Goal: Task Accomplishment & Management: Manage account settings

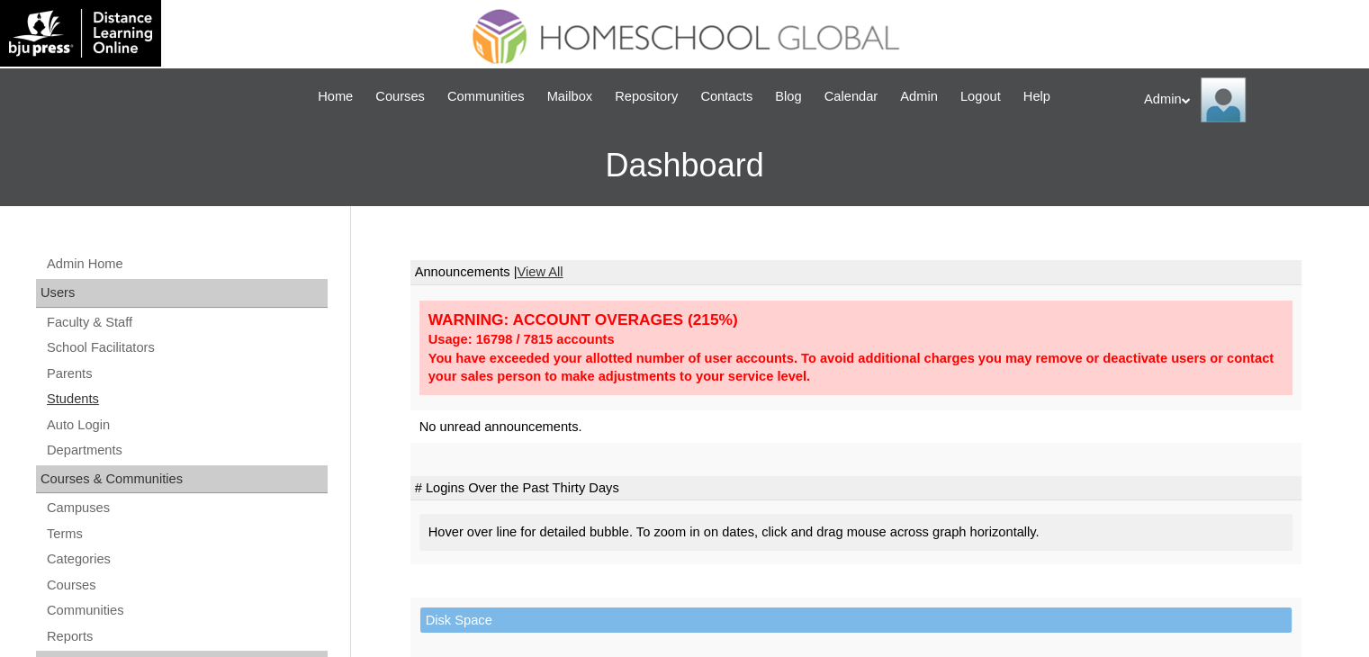
click at [86, 395] on link "Students" at bounding box center [186, 399] width 283 height 23
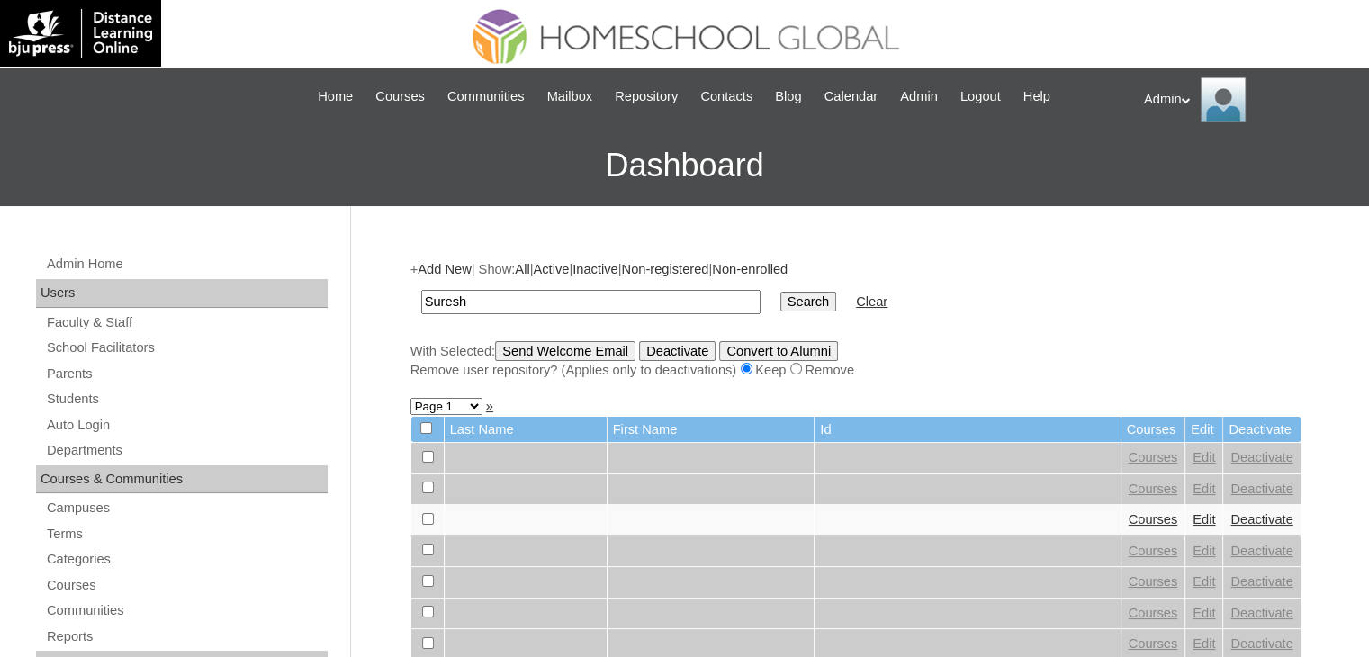
type input "Suresh"
click at [780, 293] on input "Search" at bounding box center [808, 302] width 56 height 20
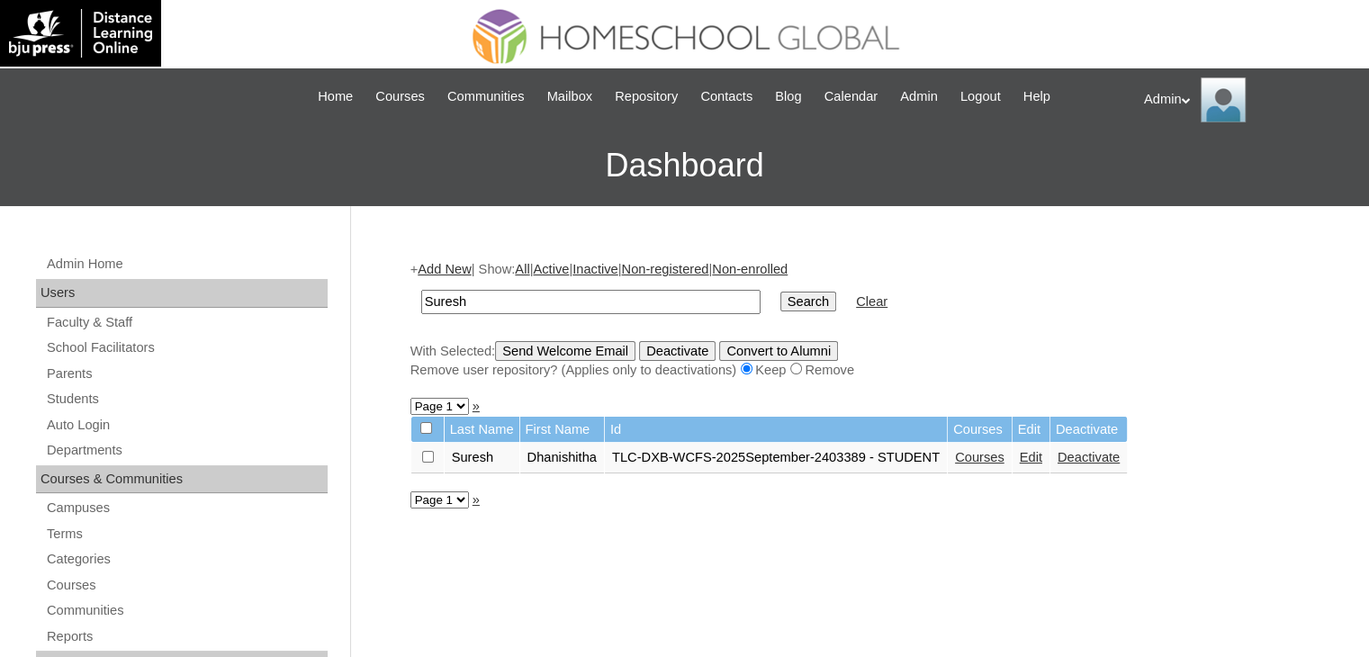
click at [1033, 455] on link "Edit" at bounding box center [1031, 457] width 23 height 14
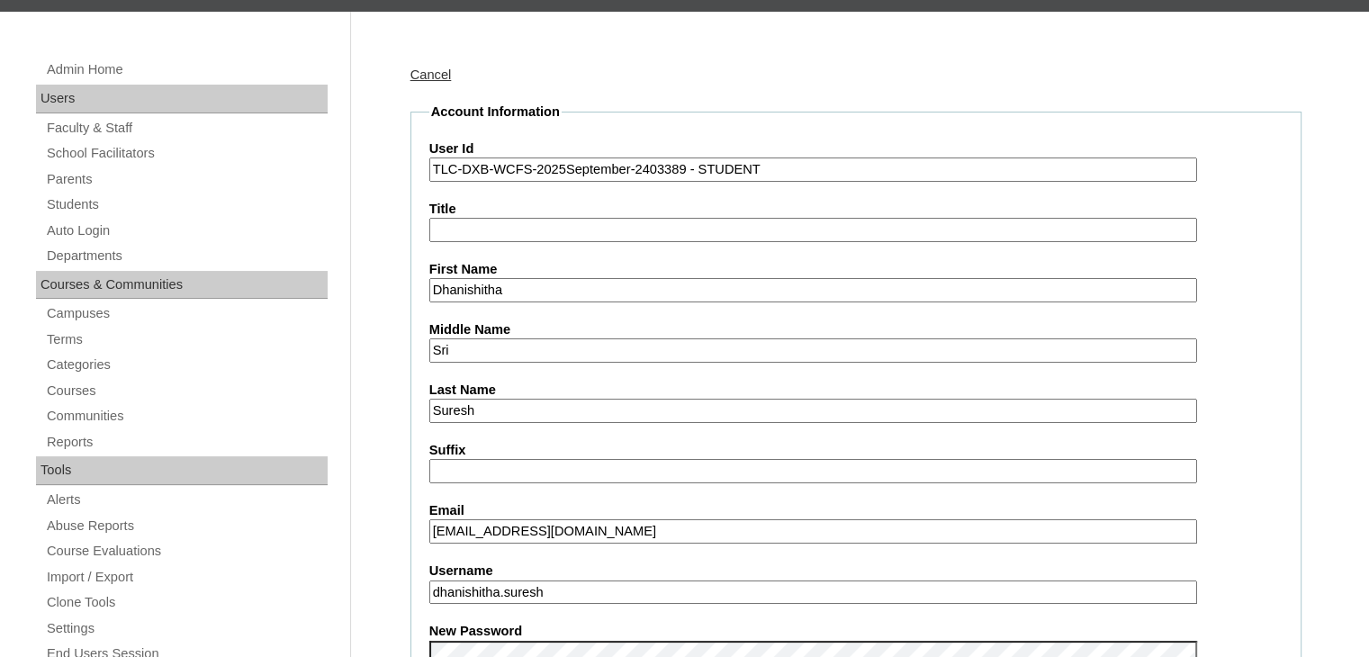
scroll to position [284, 0]
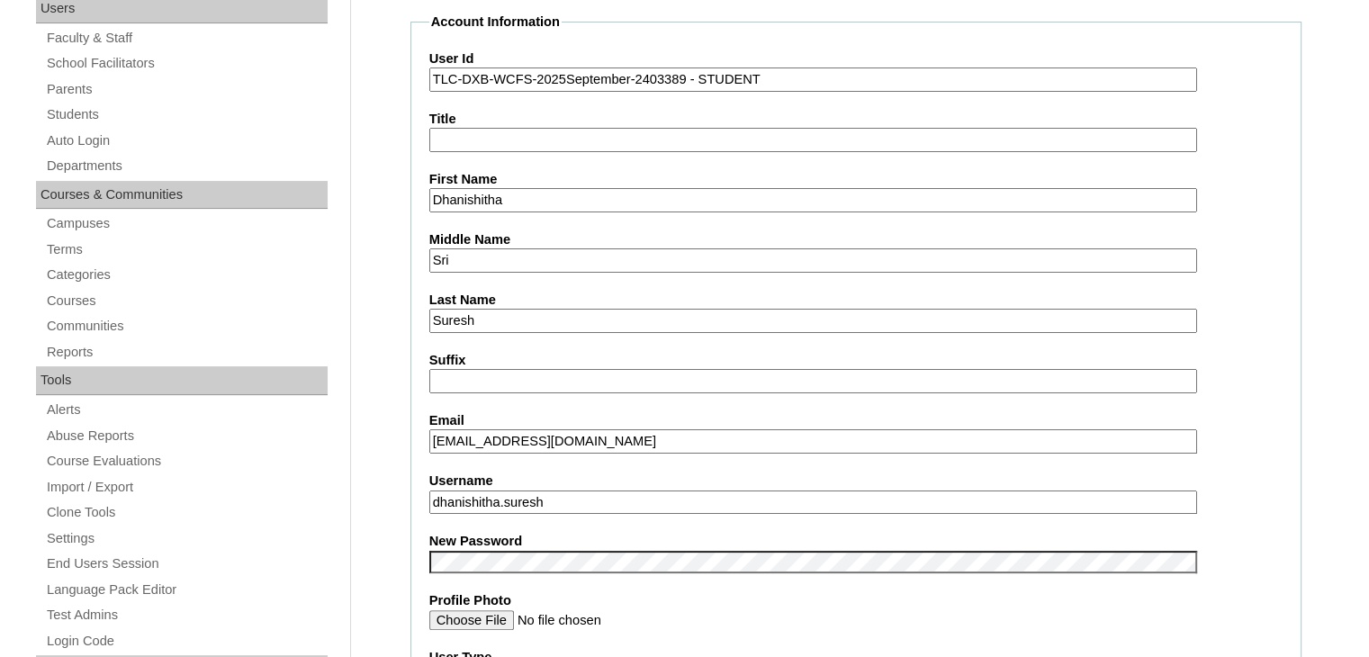
drag, startPoint x: 598, startPoint y: 439, endPoint x: 413, endPoint y: 449, distance: 184.8
drag, startPoint x: 575, startPoint y: 491, endPoint x: 416, endPoint y: 495, distance: 159.4
click at [68, 88] on link "Parents" at bounding box center [186, 89] width 283 height 23
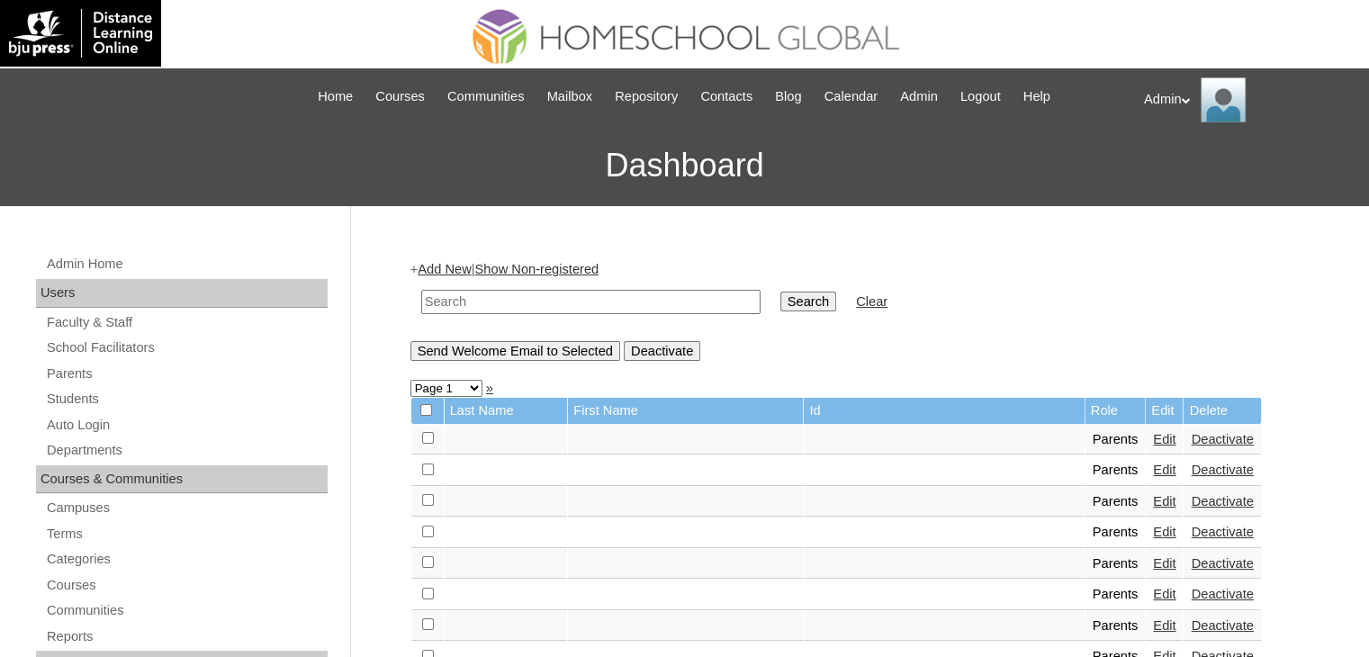
click at [565, 301] on input "text" at bounding box center [590, 302] width 339 height 24
type input "Suresh"
click at [77, 365] on link "Parents" at bounding box center [186, 374] width 283 height 23
drag, startPoint x: 0, startPoint y: 0, endPoint x: 565, endPoint y: 307, distance: 643.3
click at [565, 307] on input "text" at bounding box center [590, 302] width 339 height 24
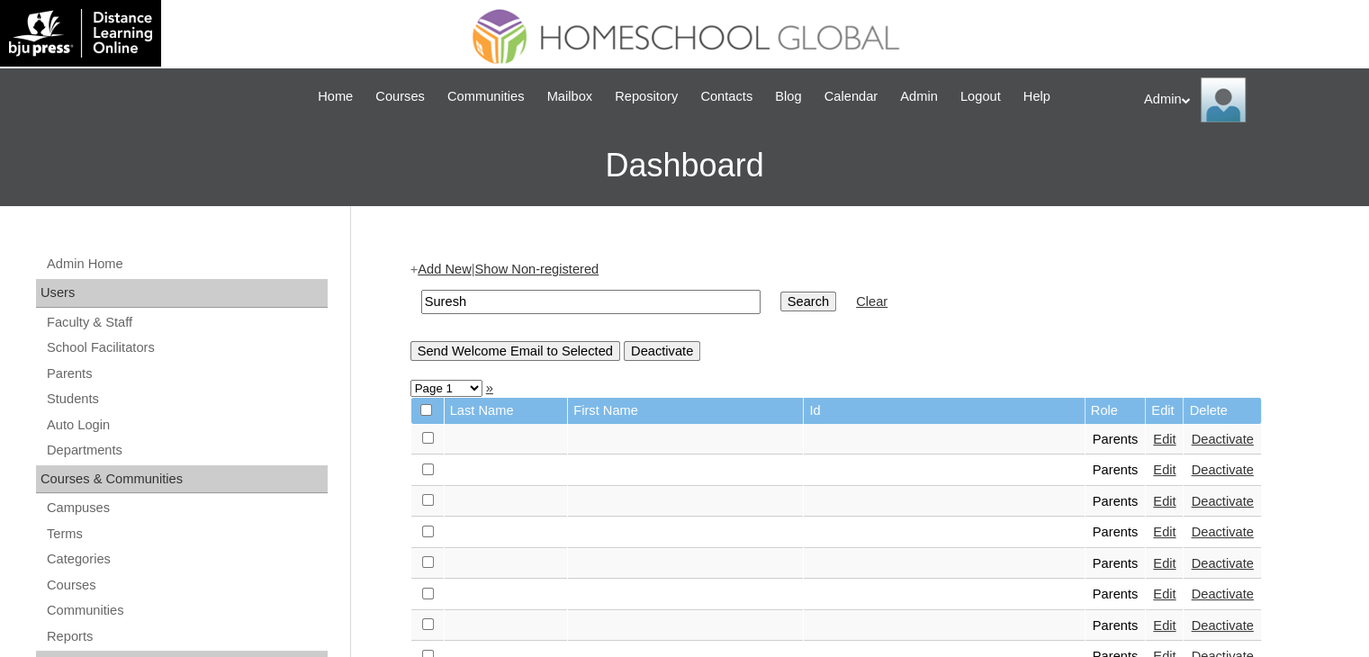
type input "Suresh"
click at [780, 298] on input "Search" at bounding box center [808, 302] width 56 height 20
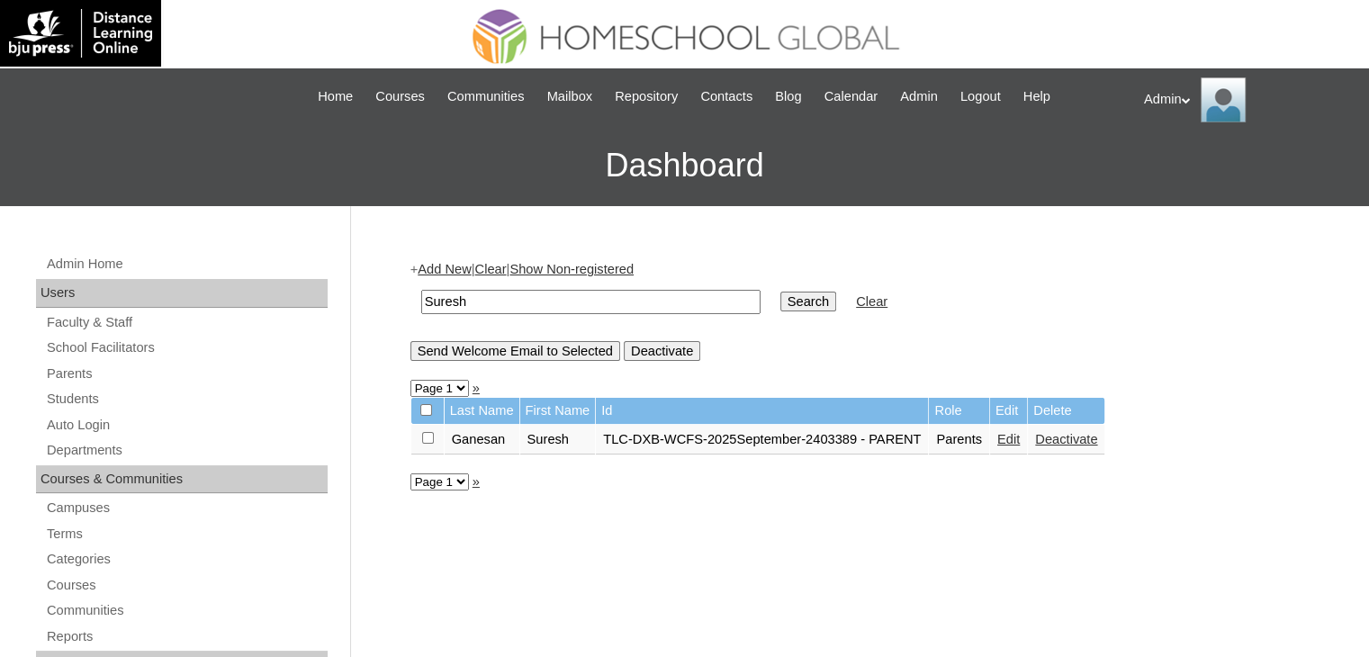
click at [1018, 437] on link "Edit" at bounding box center [1008, 439] width 23 height 14
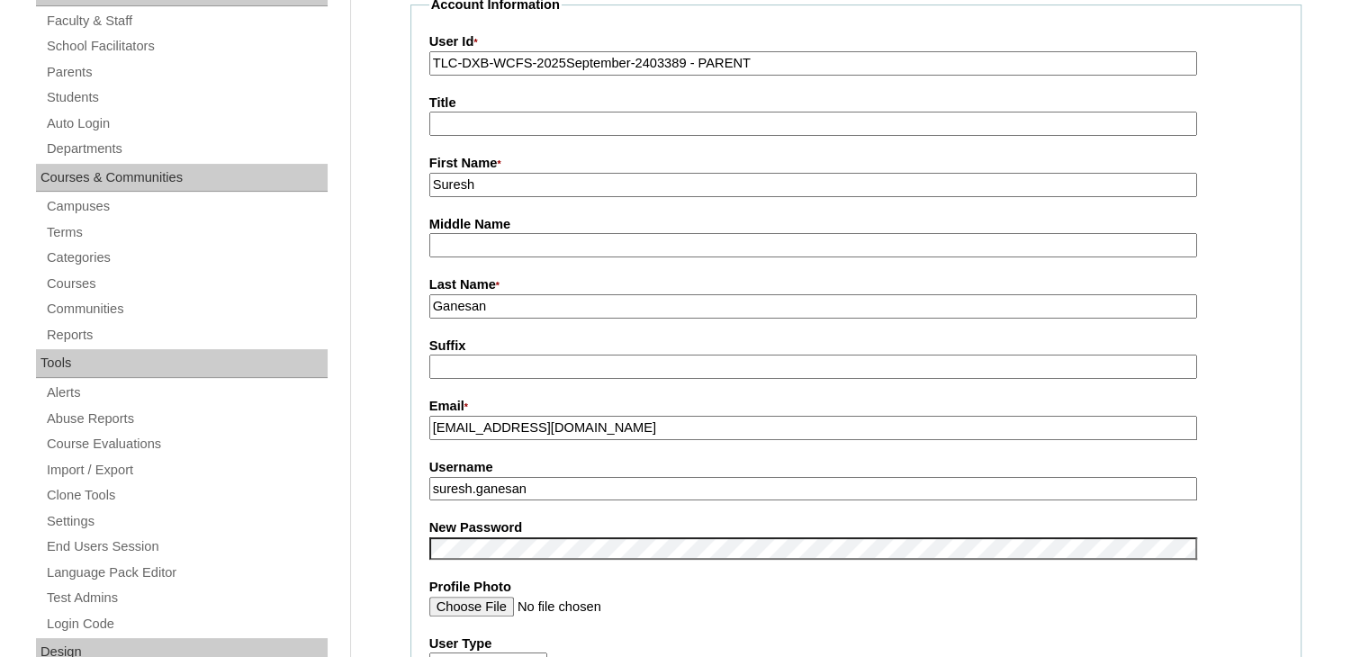
scroll to position [302, 0]
drag, startPoint x: 543, startPoint y: 483, endPoint x: 423, endPoint y: 487, distance: 119.8
click at [423, 487] on fieldset "Account Information User Id * TLC-DXB-WCFS-2025September-2403389 - PARENT Title…" at bounding box center [855, 533] width 891 height 1077
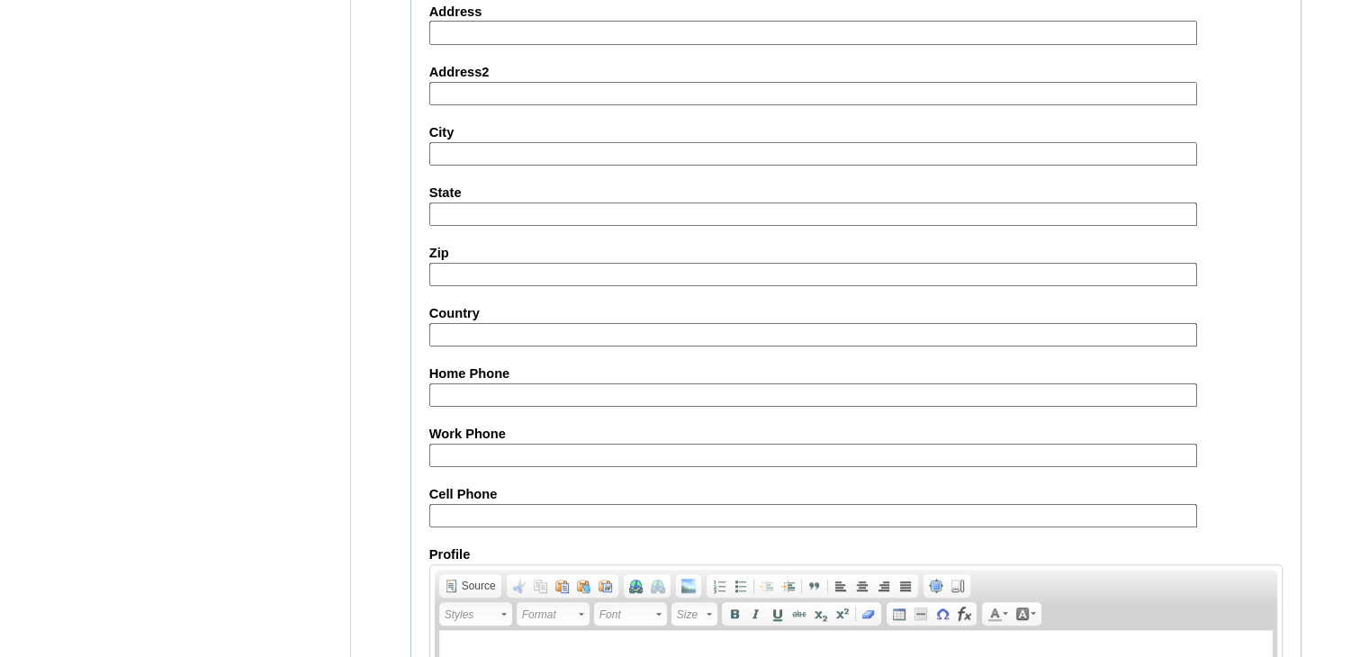
scroll to position [1691, 0]
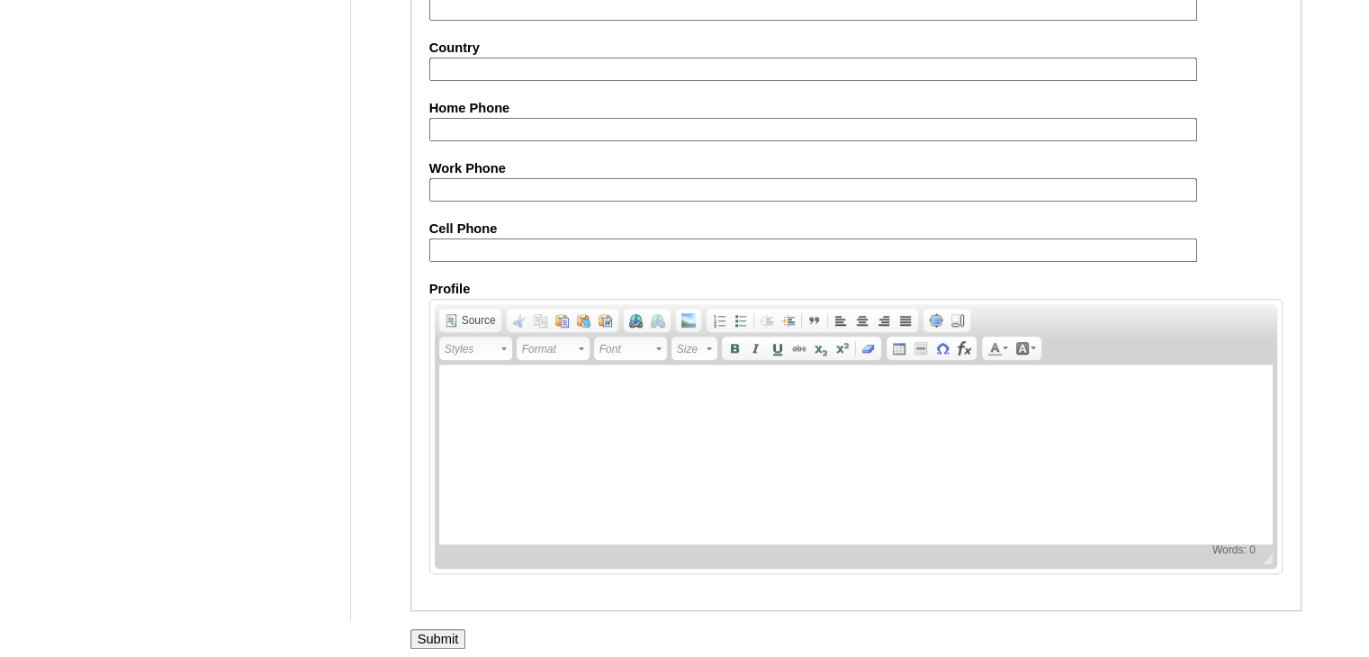
click at [436, 629] on input "Submit" at bounding box center [438, 639] width 56 height 20
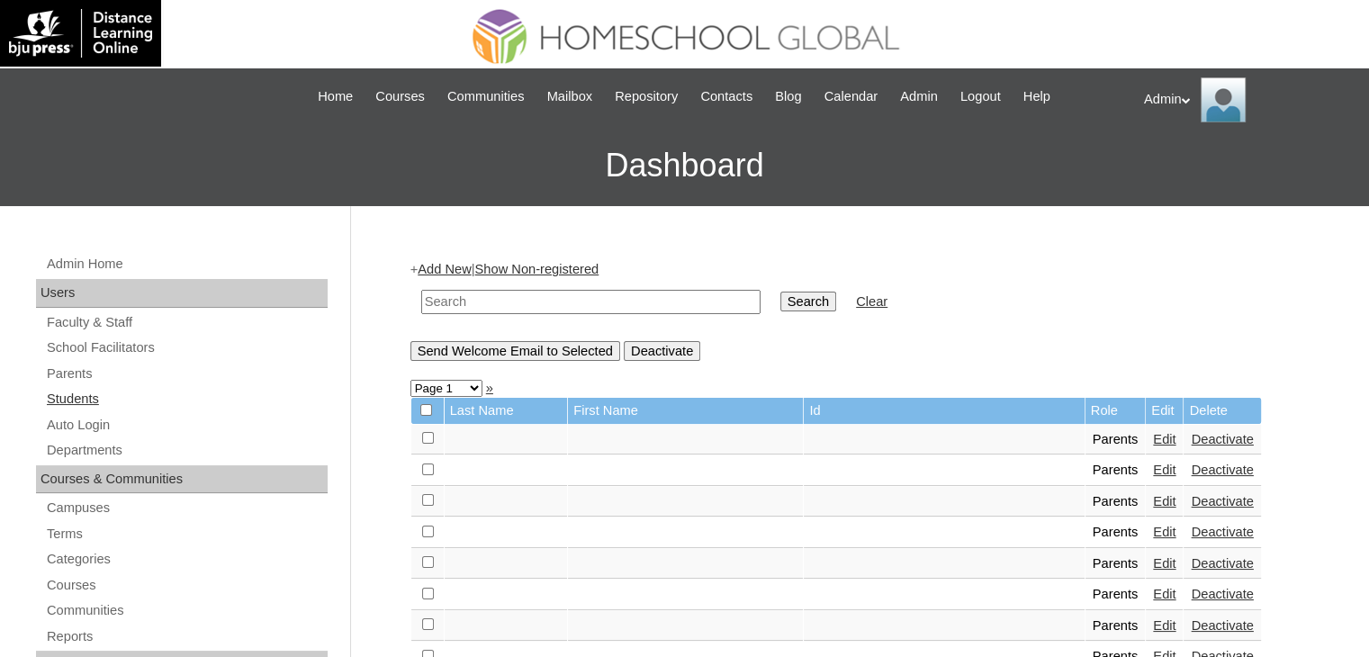
click at [94, 401] on link "Students" at bounding box center [186, 399] width 283 height 23
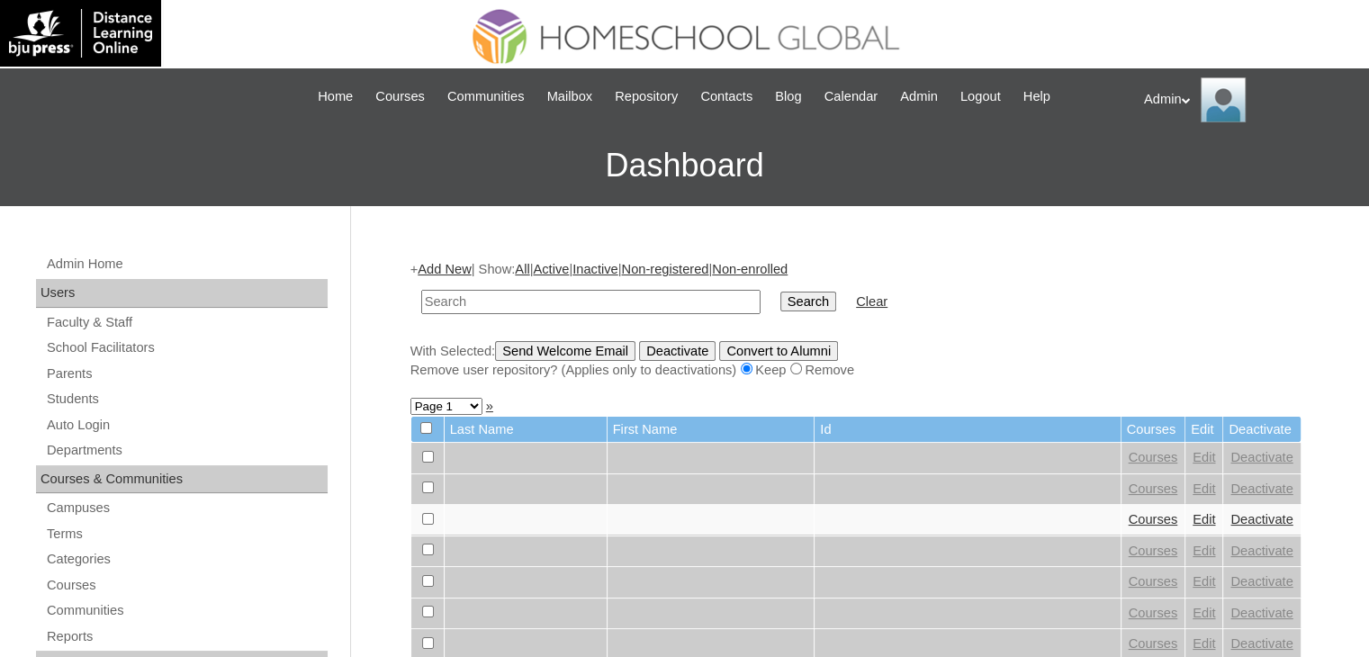
click at [528, 299] on input "text" at bounding box center [590, 302] width 339 height 24
type input "Suresh"
click at [780, 296] on input "Search" at bounding box center [808, 302] width 56 height 20
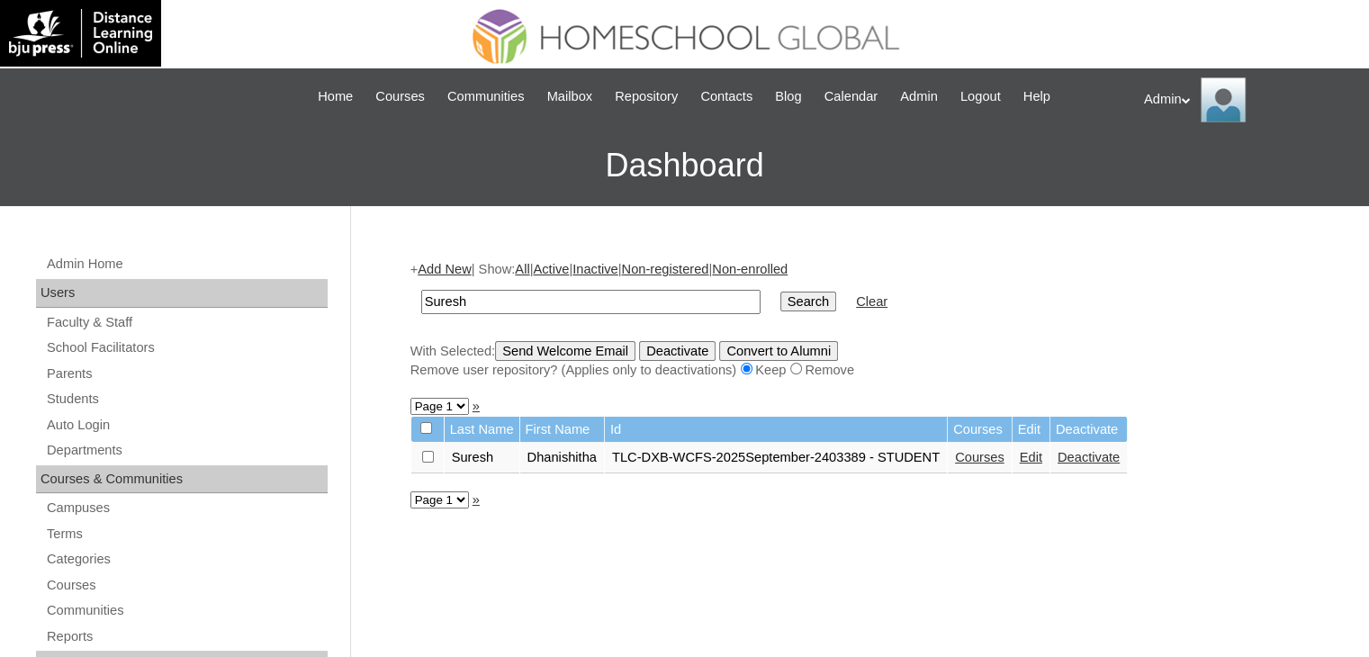
click at [973, 462] on link "Courses" at bounding box center [980, 457] width 50 height 14
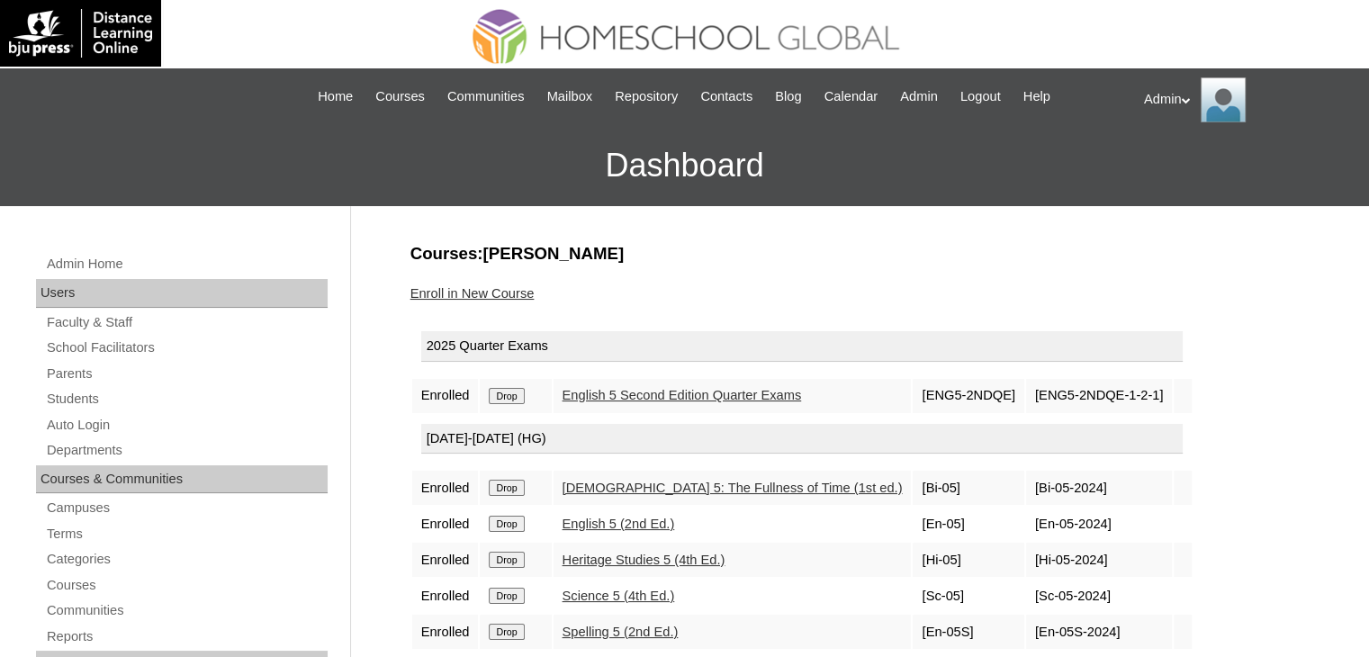
scroll to position [85, 0]
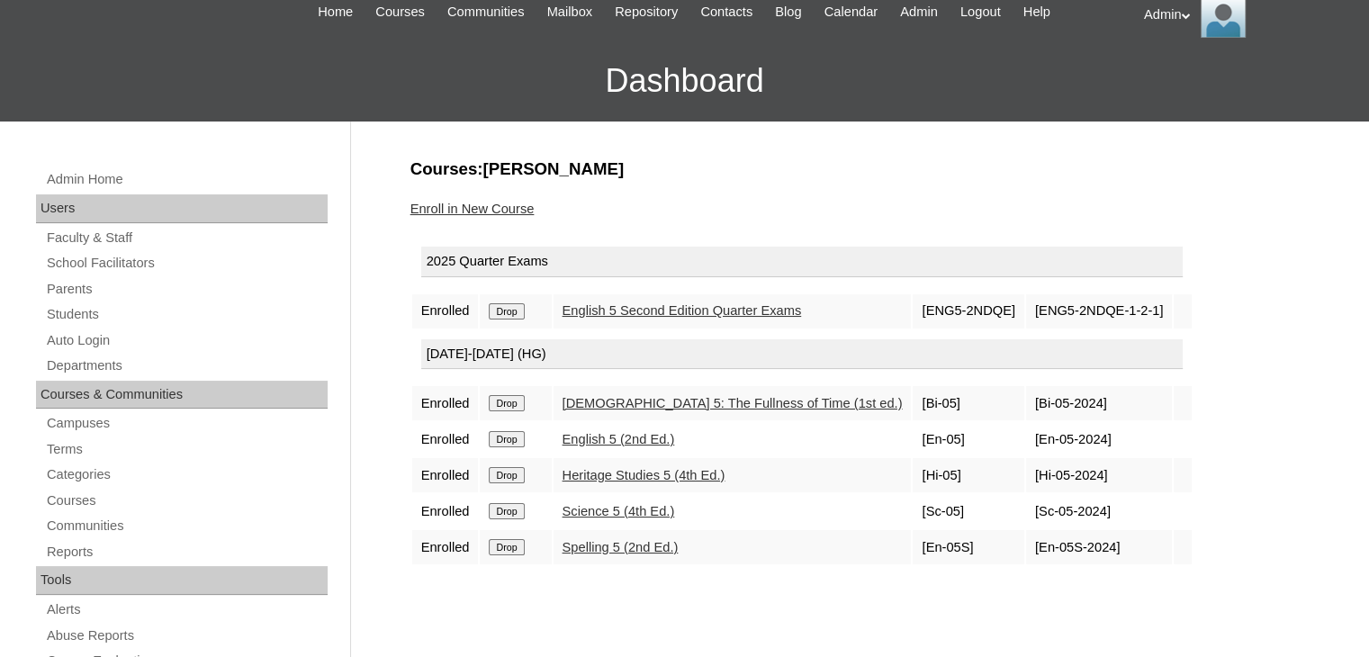
click at [518, 307] on input "Drop" at bounding box center [506, 311] width 35 height 16
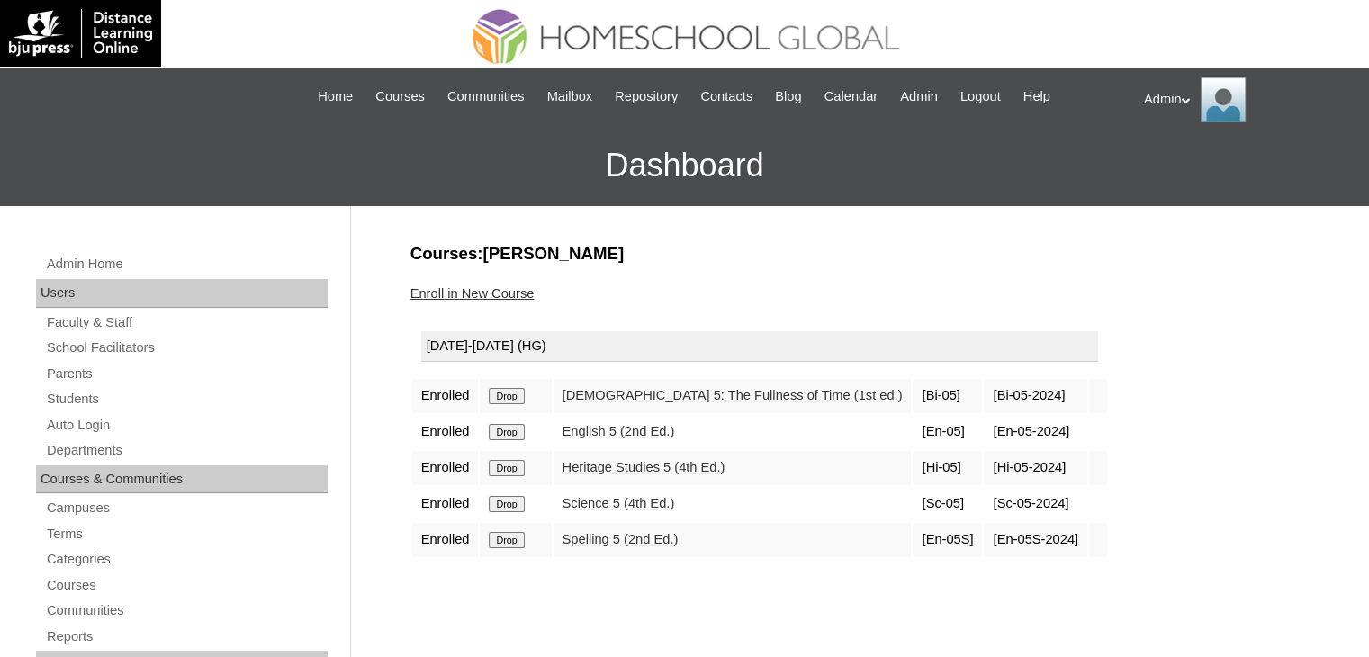
scroll to position [90, 0]
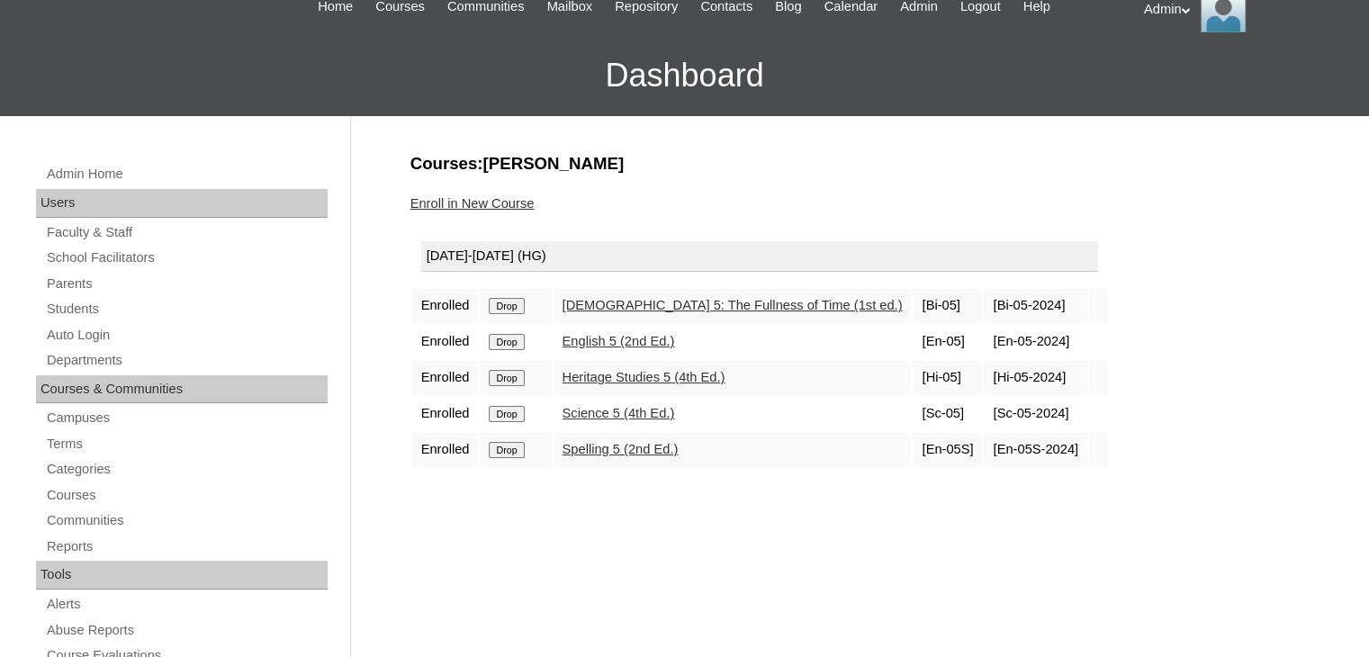
click at [482, 203] on link "Enroll in New Course" at bounding box center [472, 203] width 124 height 14
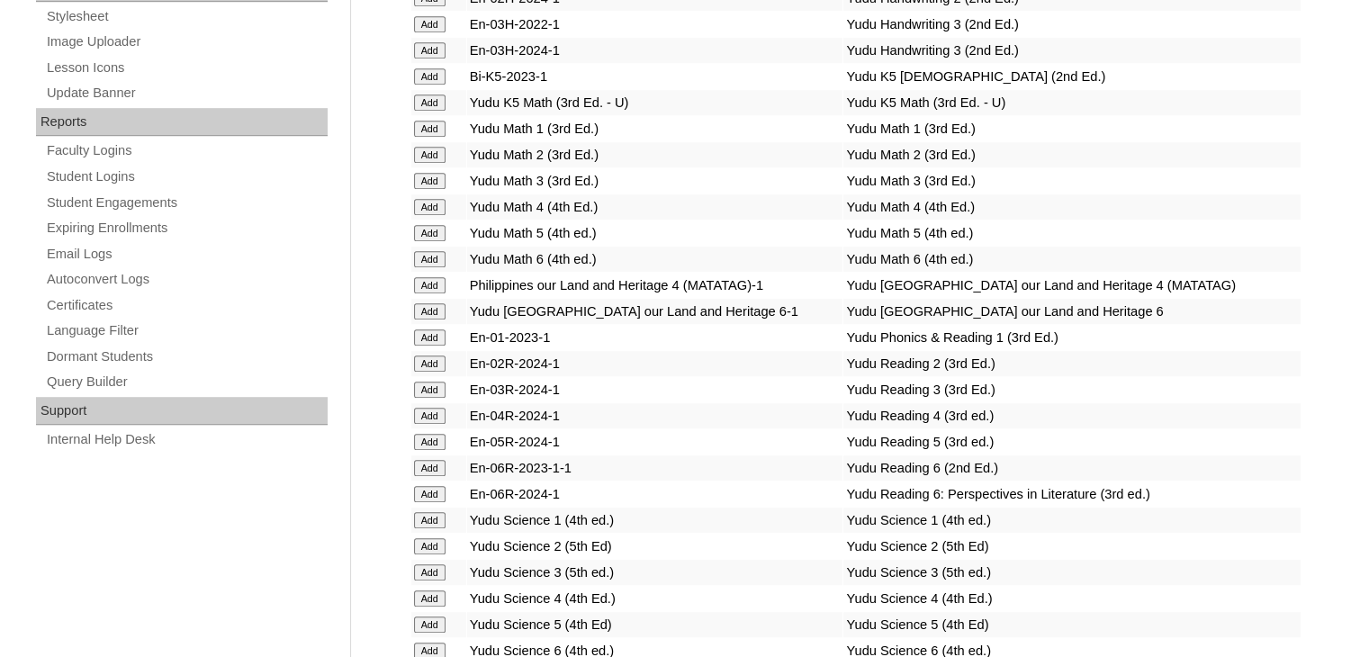
scroll to position [7350, 0]
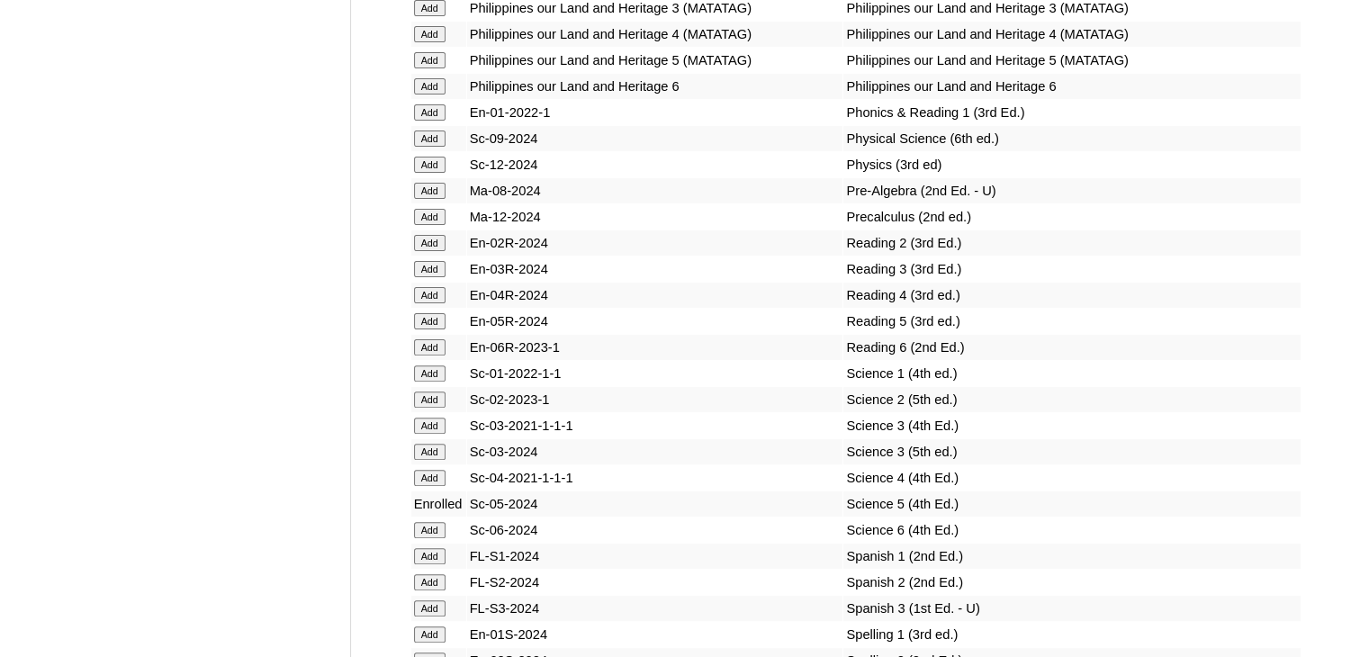
click at [433, 329] on input "Add" at bounding box center [430, 321] width 32 height 16
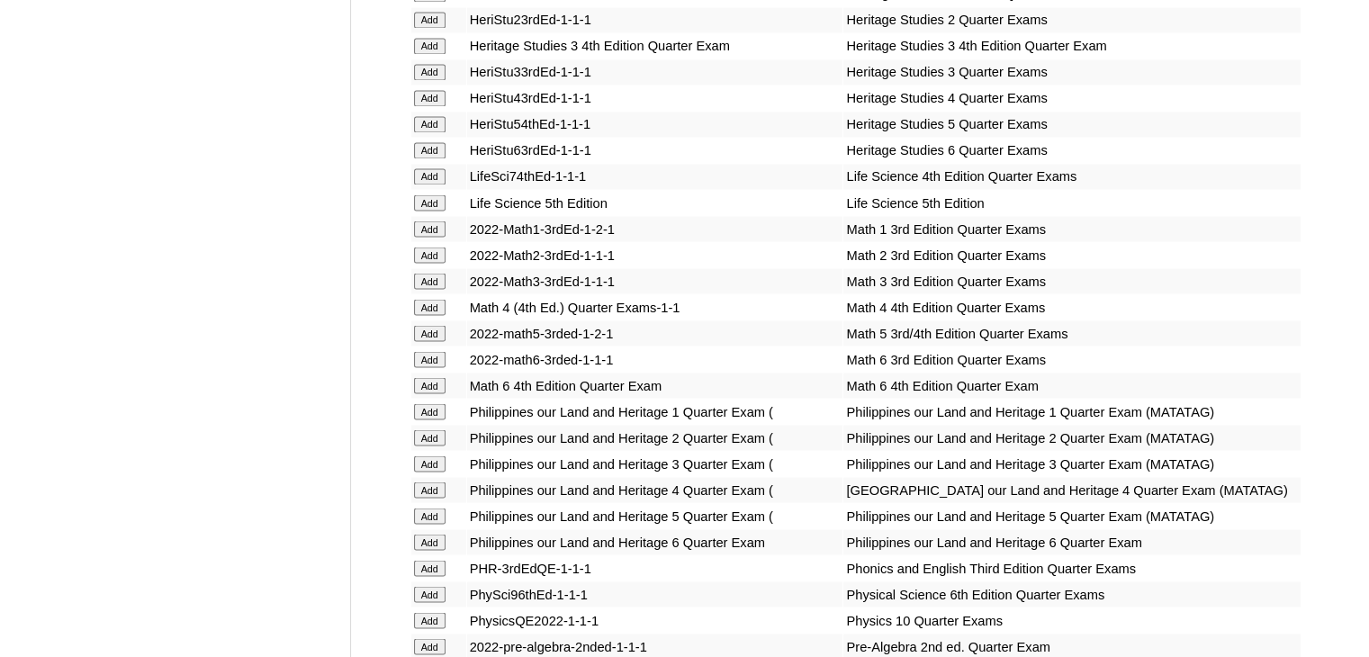
scroll to position [6831, 0]
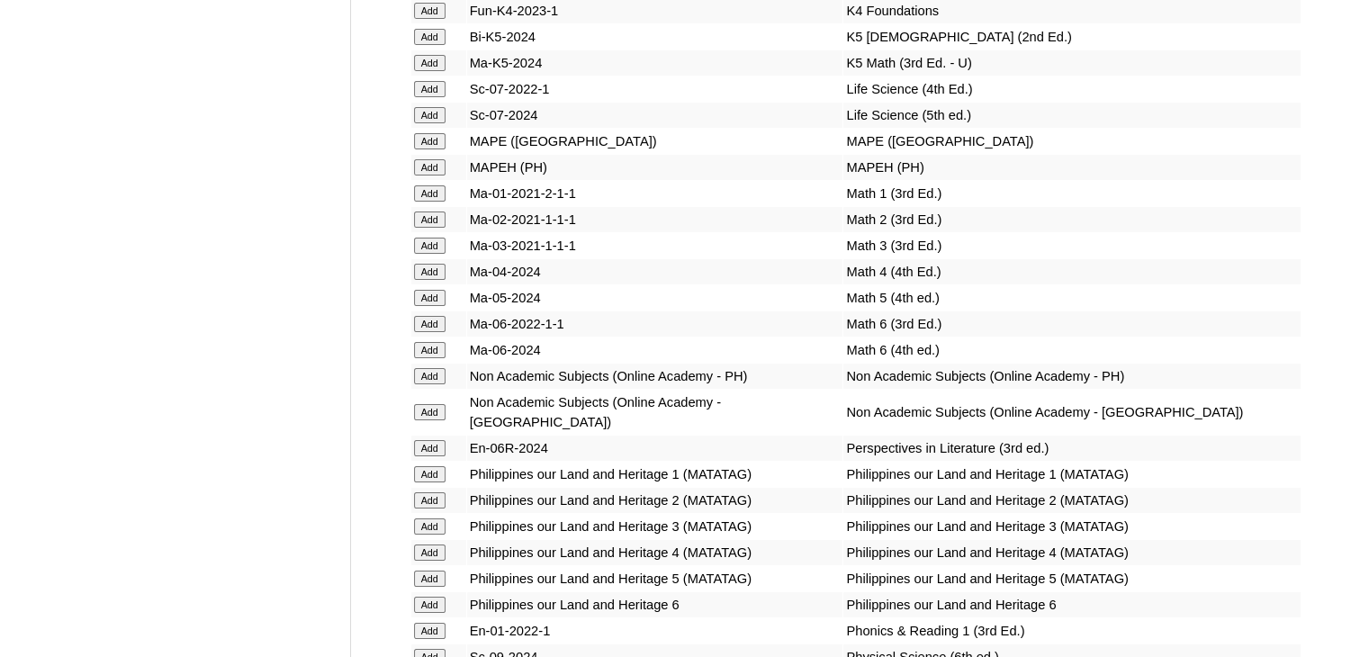
click at [431, 306] on input "Add" at bounding box center [430, 298] width 32 height 16
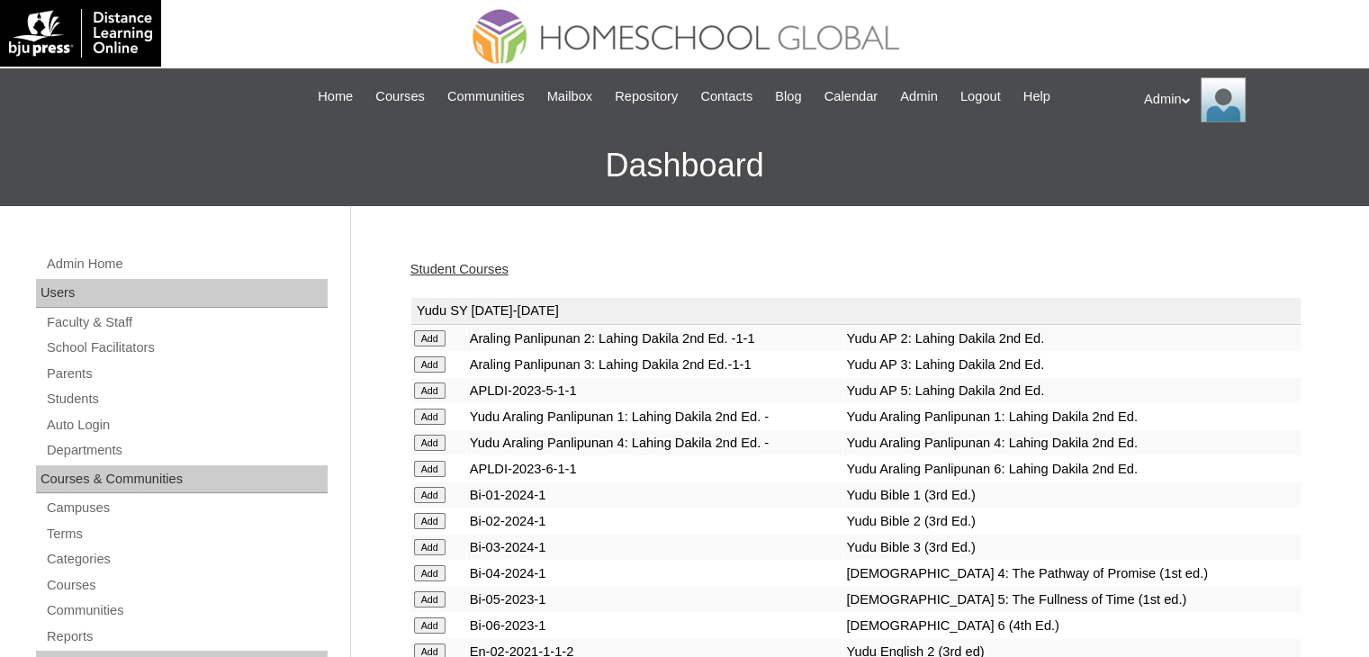
click at [468, 264] on link "Student Courses" at bounding box center [459, 269] width 98 height 14
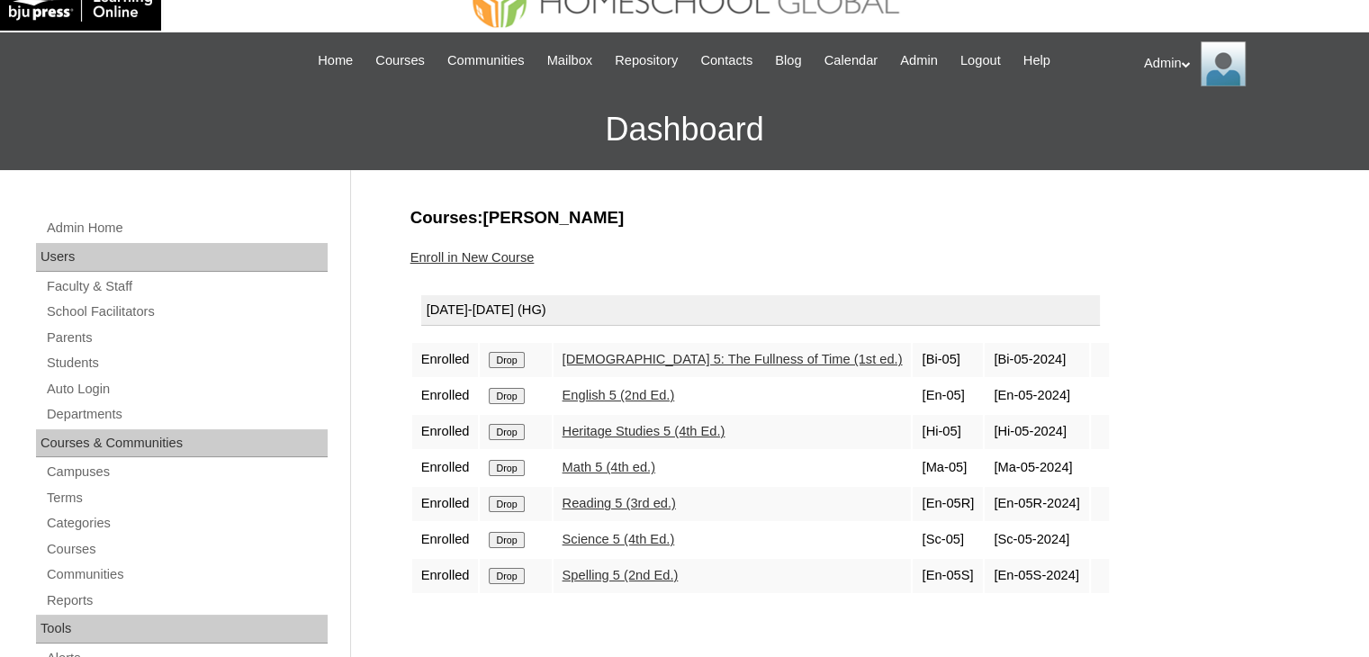
scroll to position [38, 0]
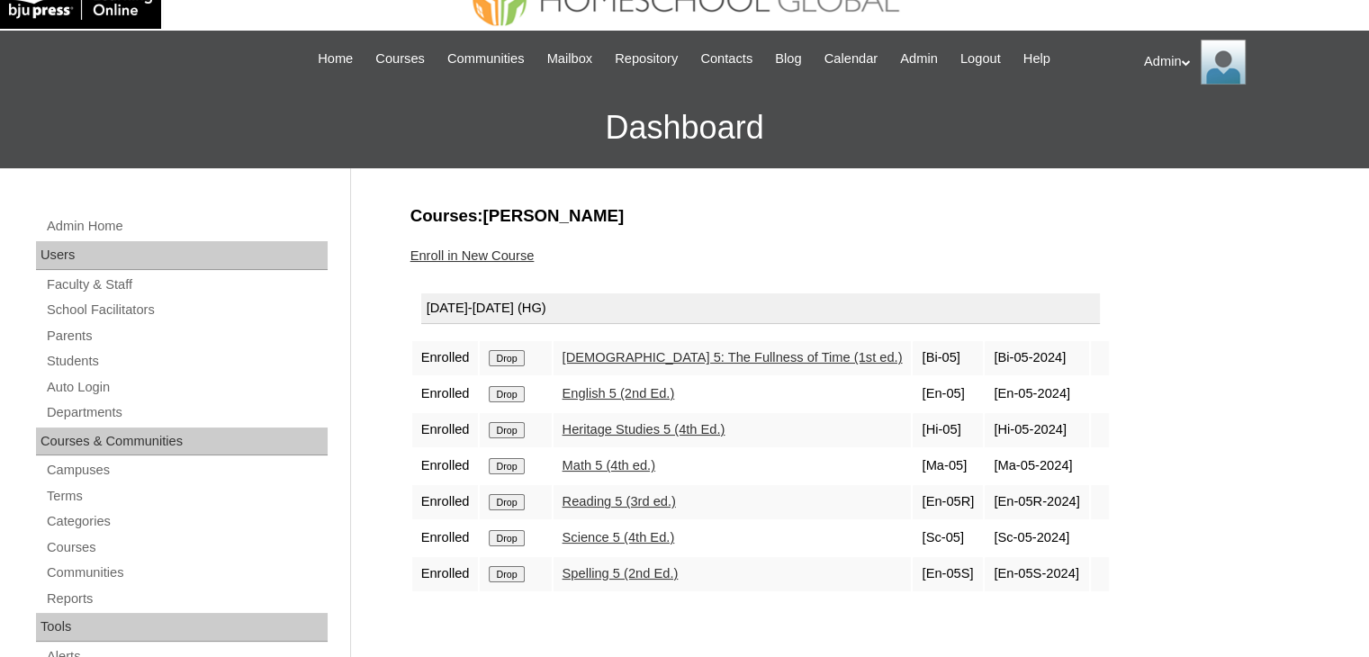
click at [501, 253] on link "Enroll in New Course" at bounding box center [472, 255] width 124 height 14
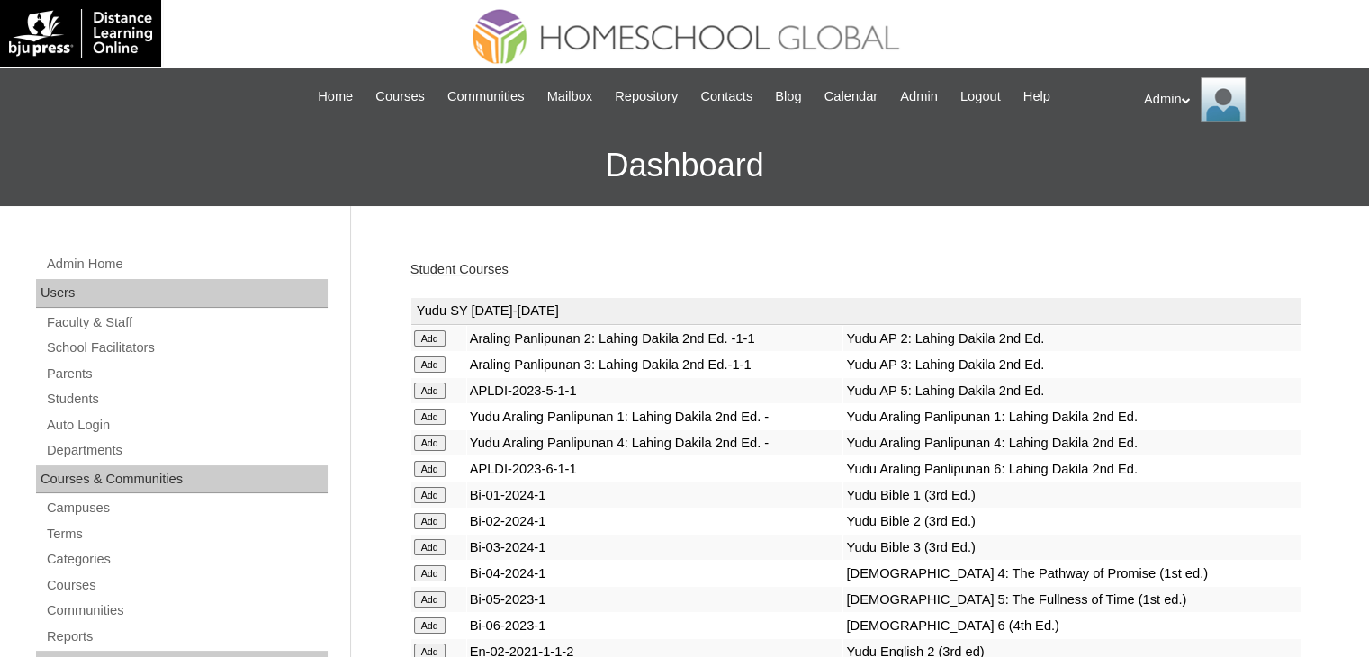
click at [79, 392] on link "Students" at bounding box center [186, 399] width 283 height 23
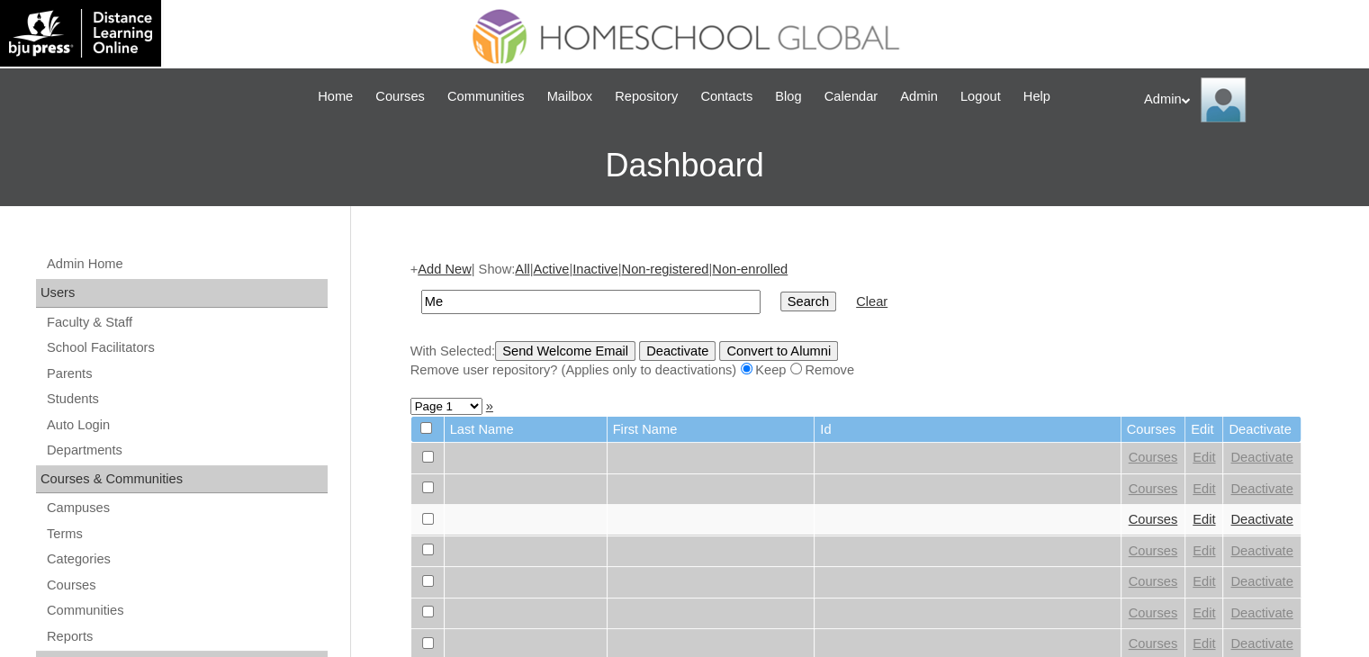
type input "M"
type input "[PERSON_NAME]"
click at [780, 296] on input "Search" at bounding box center [808, 302] width 56 height 20
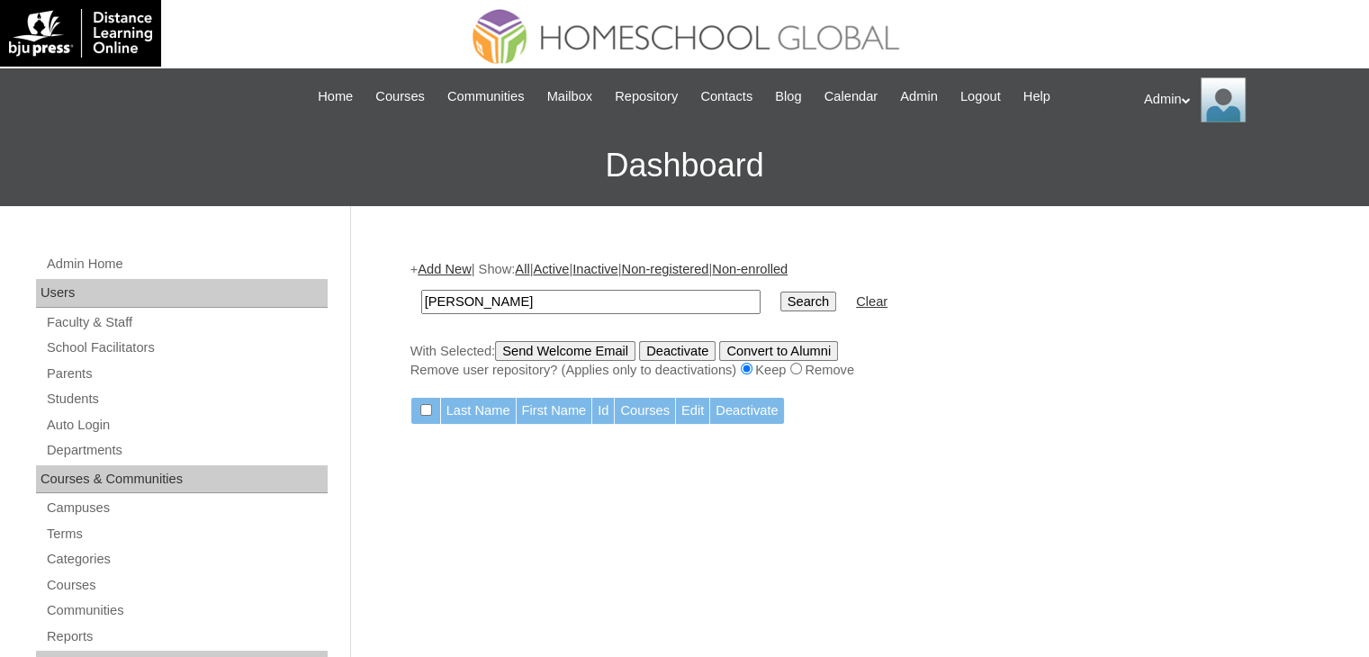
click at [780, 305] on input "Search" at bounding box center [808, 302] width 56 height 20
drag, startPoint x: 510, startPoint y: 297, endPoint x: 356, endPoint y: 303, distance: 155.0
type input "[PERSON_NAME]"
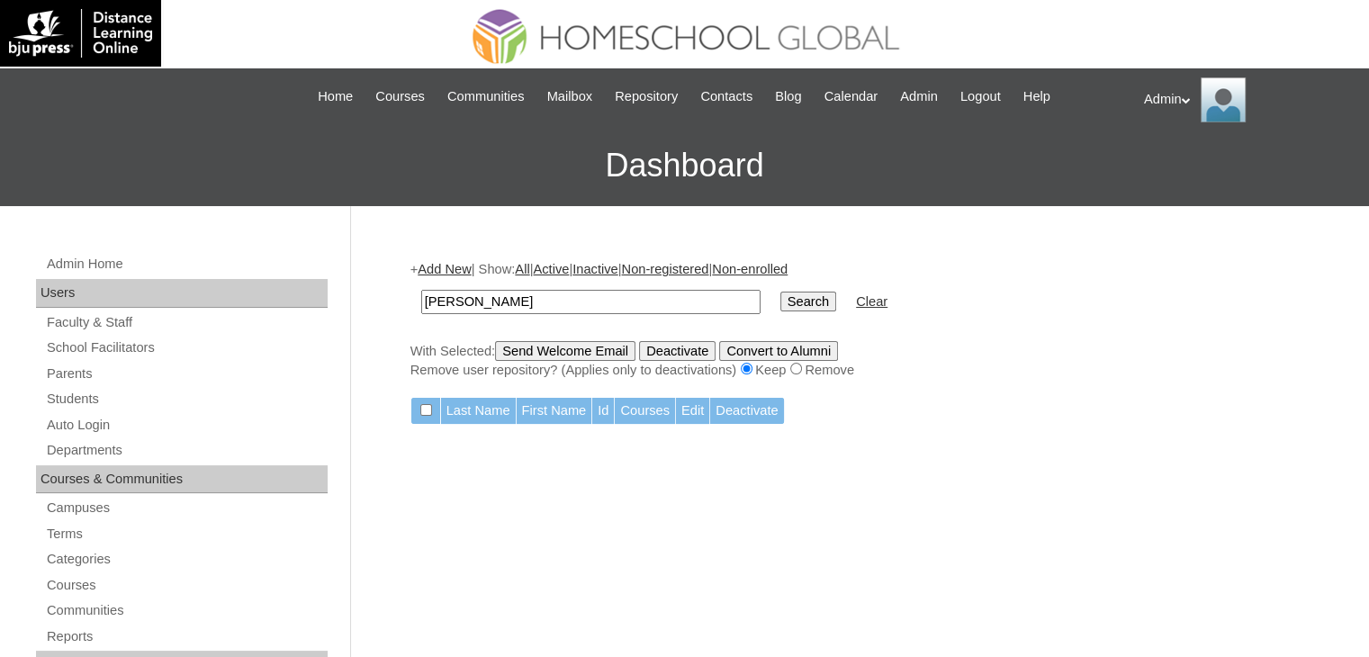
click at [780, 300] on input "Search" at bounding box center [808, 302] width 56 height 20
click at [105, 391] on link "Students" at bounding box center [186, 399] width 283 height 23
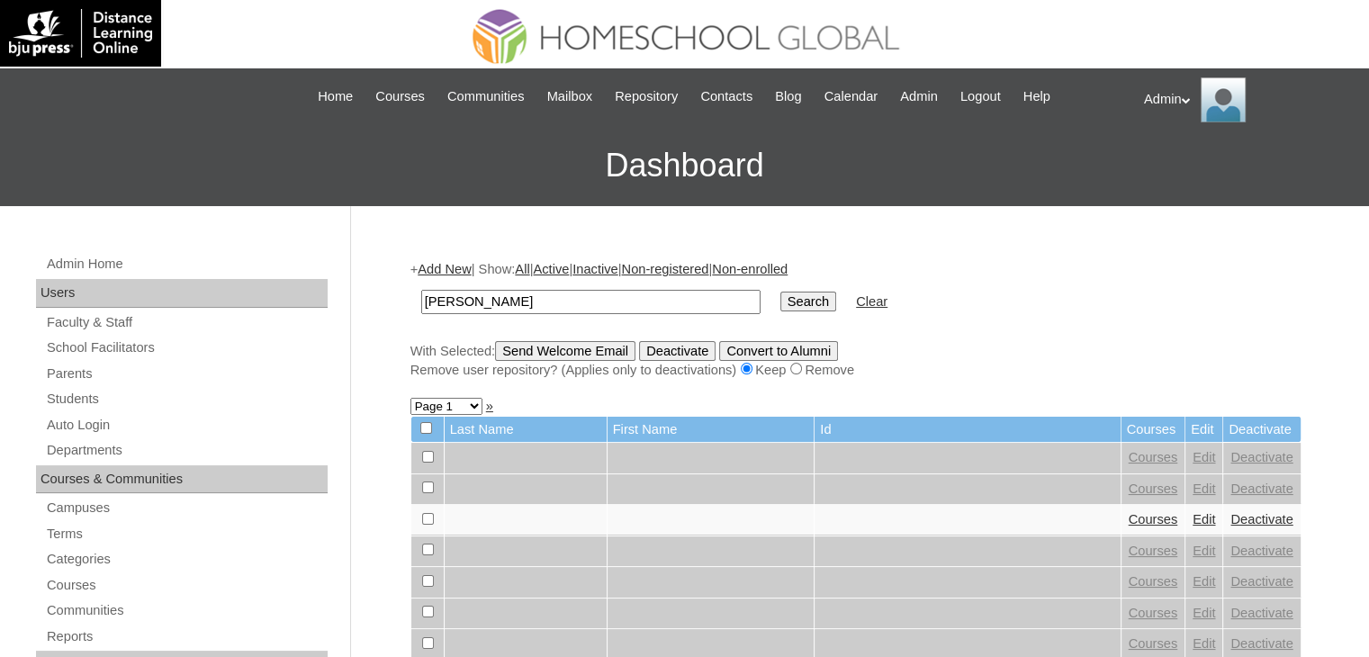
type input "[PERSON_NAME]"
click at [780, 299] on input "Search" at bounding box center [808, 302] width 56 height 20
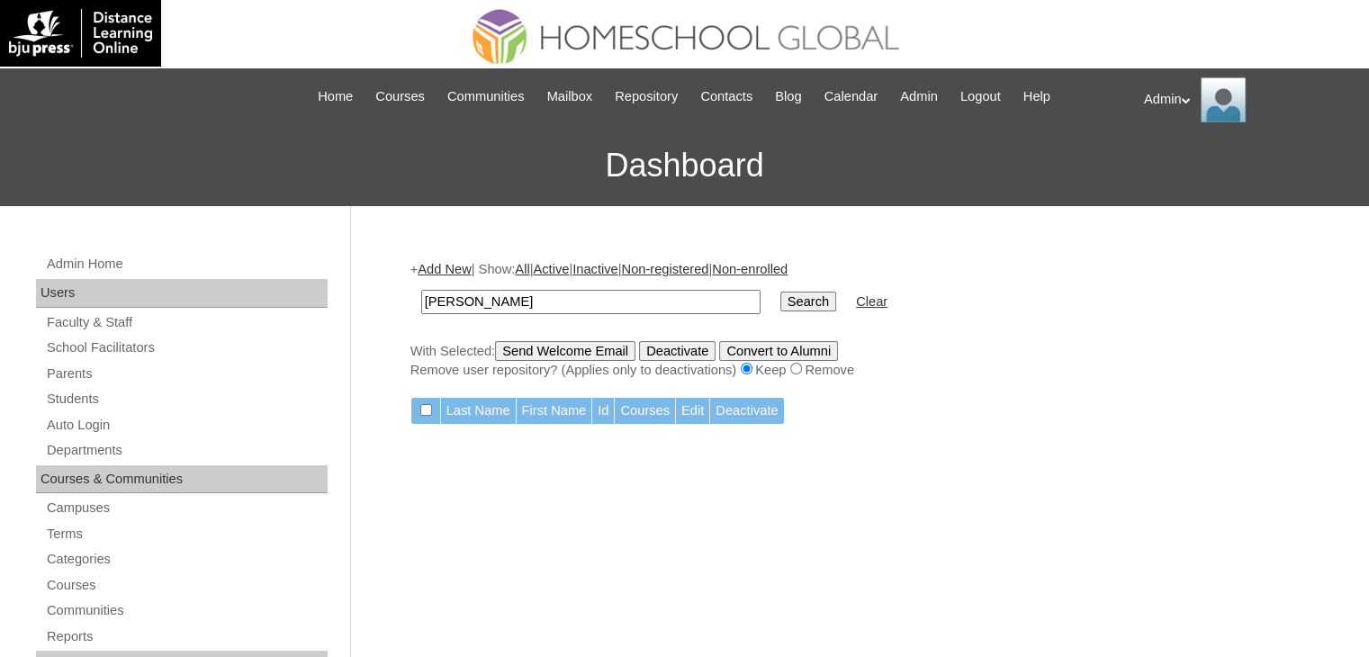
click at [780, 301] on input "Search" at bounding box center [808, 302] width 56 height 20
